Goal: Check status: Check status

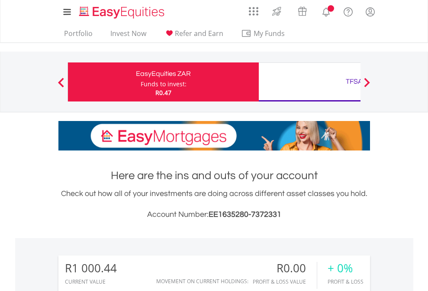
scroll to position [83, 136]
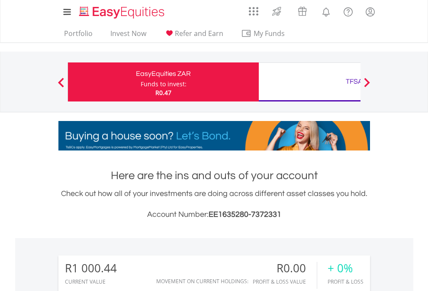
click at [141, 82] on div "Funds to invest:" at bounding box center [164, 84] width 46 height 9
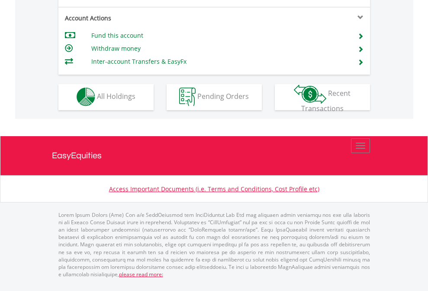
scroll to position [810, 0]
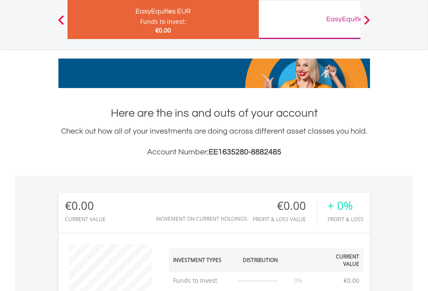
click at [310, 19] on div "EasyEquities GBP" at bounding box center [354, 19] width 181 height 12
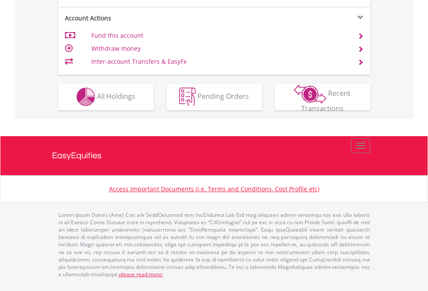
scroll to position [810, 0]
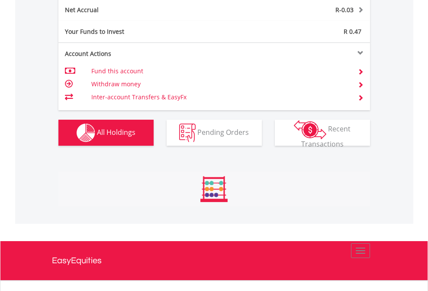
scroll to position [83, 136]
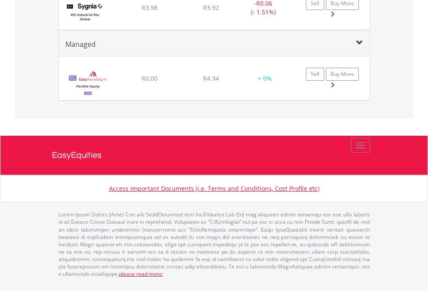
scroll to position [83, 136]
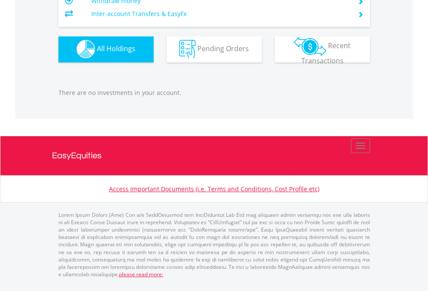
scroll to position [858, 0]
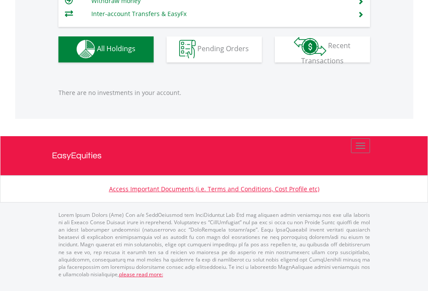
scroll to position [83, 136]
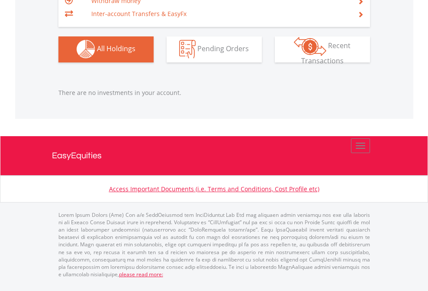
scroll to position [83, 136]
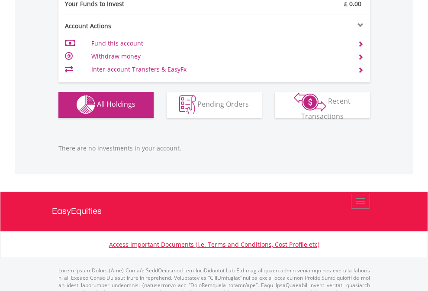
scroll to position [858, 0]
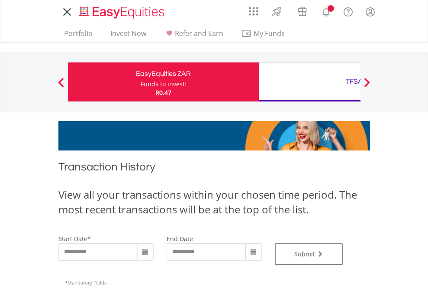
type input "**********"
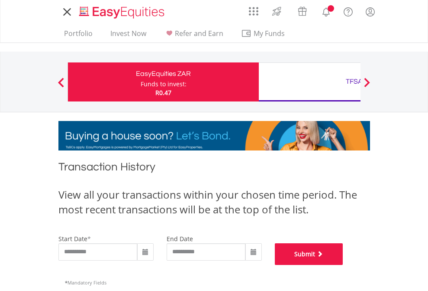
click at [344, 265] on button "Submit" at bounding box center [309, 254] width 68 height 22
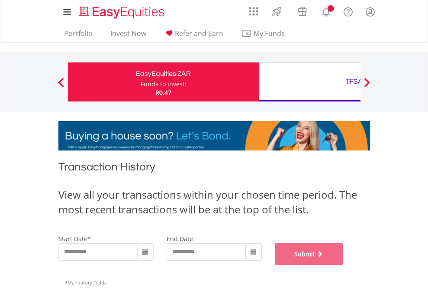
scroll to position [351, 0]
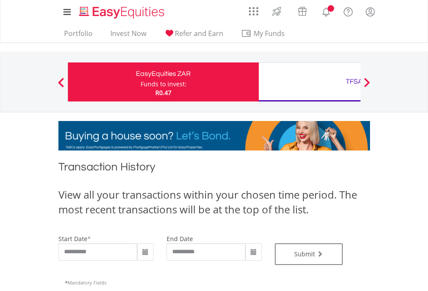
click at [310, 82] on div "TFSA" at bounding box center [354, 81] width 181 height 12
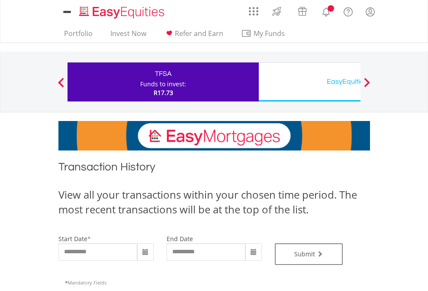
type input "**********"
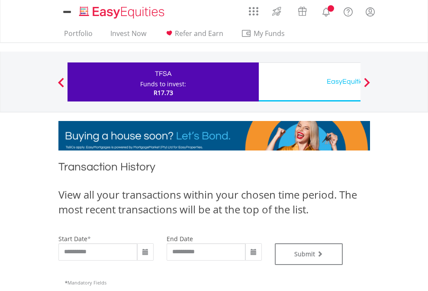
type input "**********"
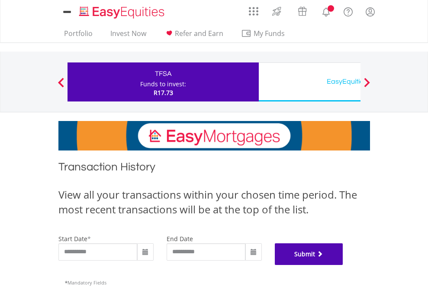
click at [344, 265] on button "Submit" at bounding box center [309, 254] width 68 height 22
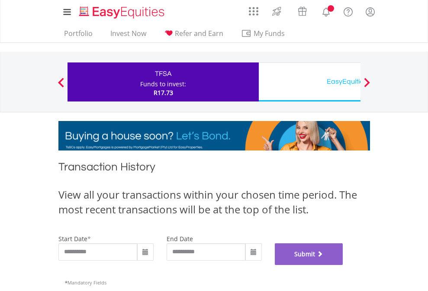
scroll to position [351, 0]
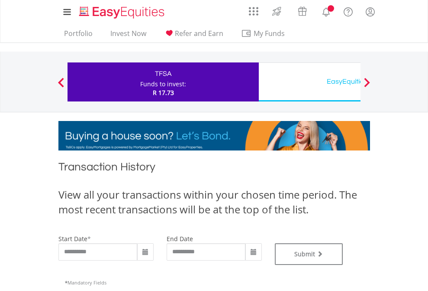
click at [310, 82] on div "EasyEquities USD" at bounding box center [354, 81] width 181 height 12
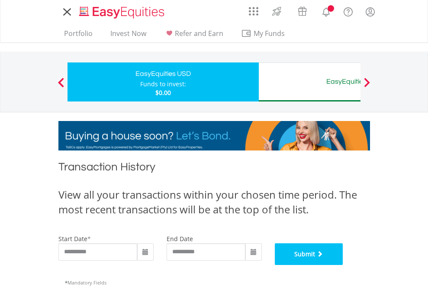
click at [344, 265] on button "Submit" at bounding box center [309, 254] width 68 height 22
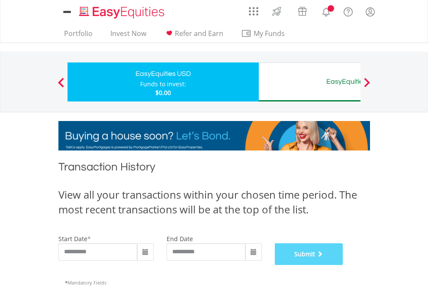
scroll to position [351, 0]
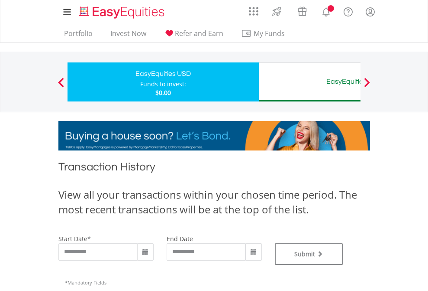
click at [310, 82] on div "EasyEquities AUD" at bounding box center [354, 81] width 181 height 12
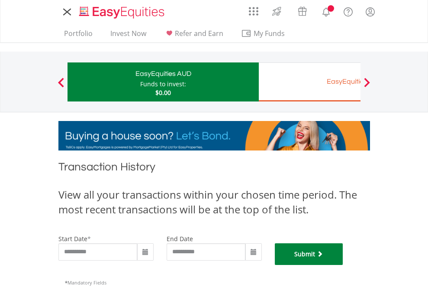
click at [344, 265] on button "Submit" at bounding box center [309, 254] width 68 height 22
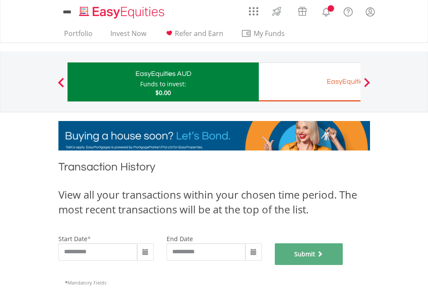
scroll to position [351, 0]
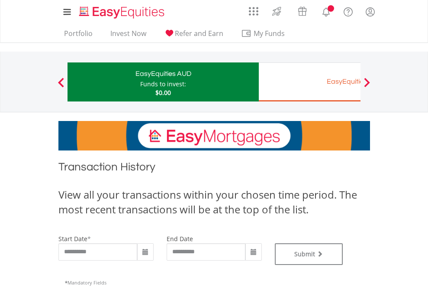
click at [310, 82] on div "EasyEquities EUR" at bounding box center [354, 81] width 181 height 12
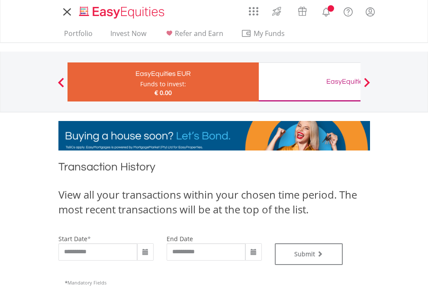
type input "**********"
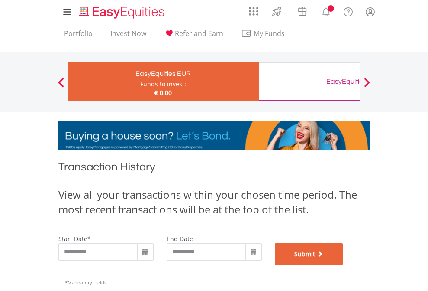
click at [344, 265] on button "Submit" at bounding box center [309, 254] width 68 height 22
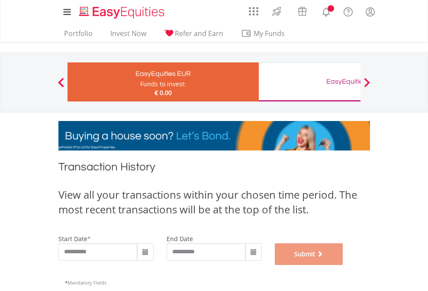
scroll to position [351, 0]
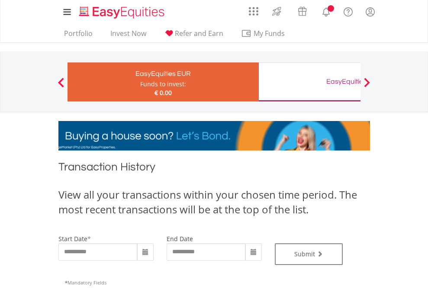
click at [310, 82] on div "EasyEquities GBP" at bounding box center [354, 81] width 181 height 12
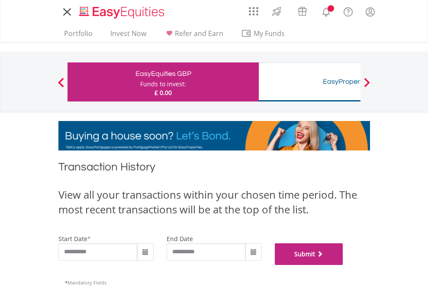
click at [344, 265] on button "Submit" at bounding box center [309, 254] width 68 height 22
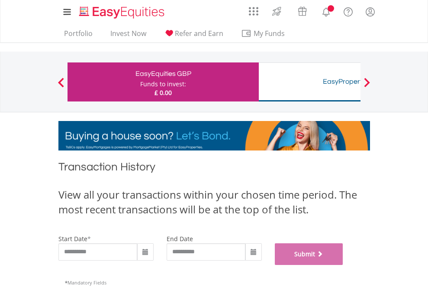
scroll to position [351, 0]
